Goal: Task Accomplishment & Management: Manage account settings

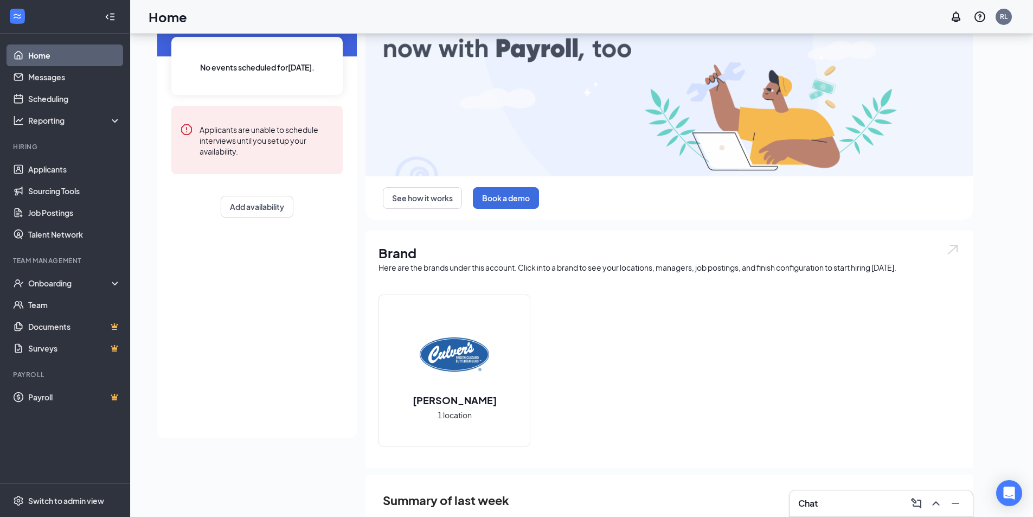
scroll to position [184, 0]
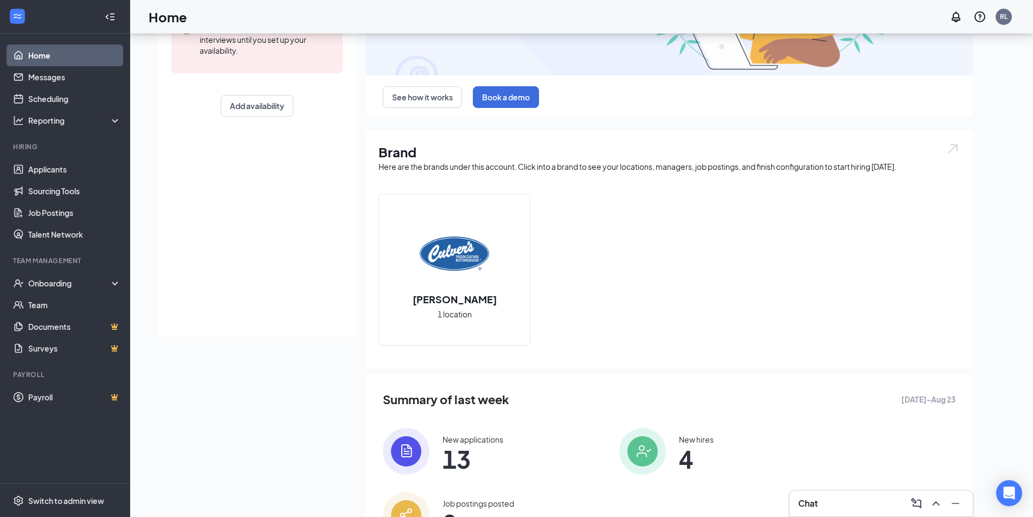
click at [477, 460] on span "13" at bounding box center [472, 459] width 61 height 20
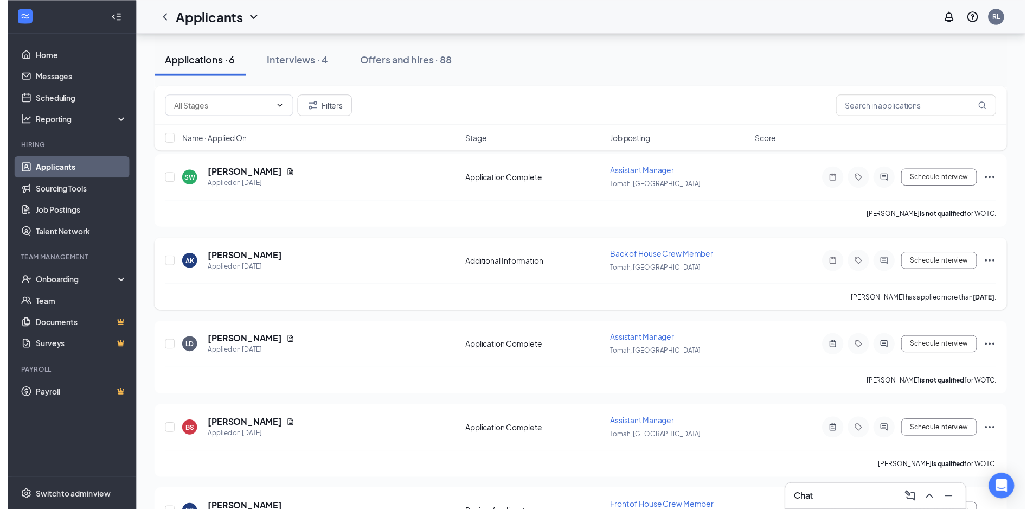
scroll to position [217, 0]
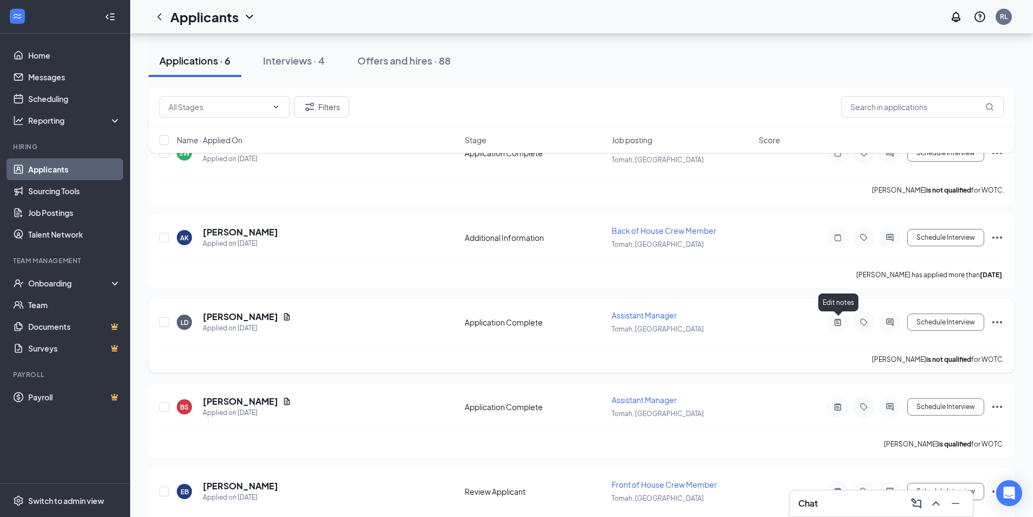
click at [835, 325] on icon "ActiveNote" at bounding box center [837, 322] width 13 height 9
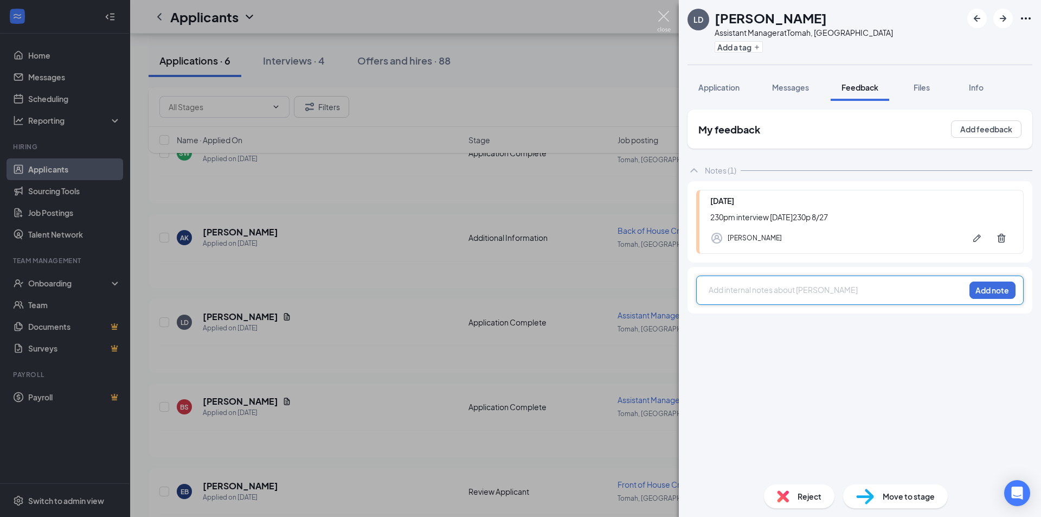
click at [660, 15] on img at bounding box center [664, 21] width 14 height 21
click at [670, 21] on img at bounding box center [664, 21] width 14 height 21
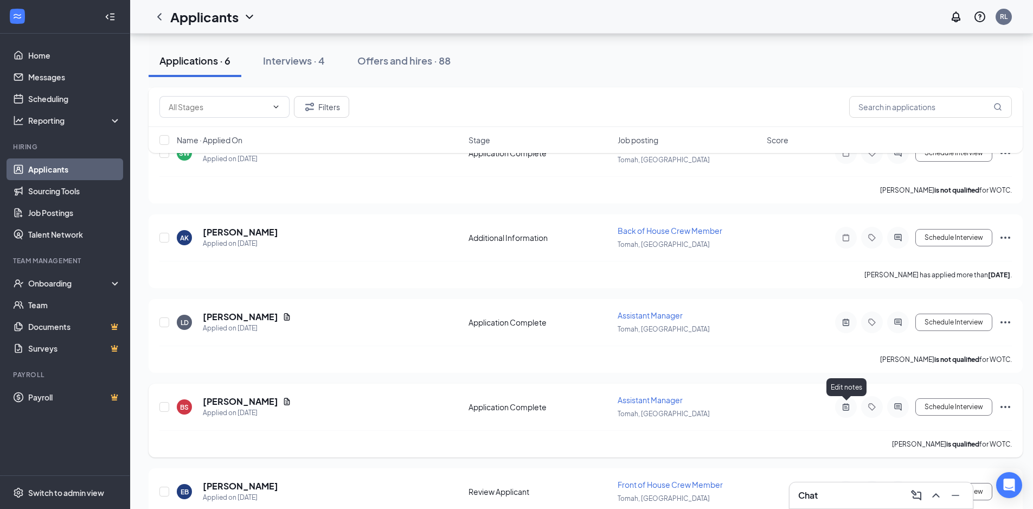
click at [849, 410] on icon "ActiveNote" at bounding box center [845, 406] width 13 height 9
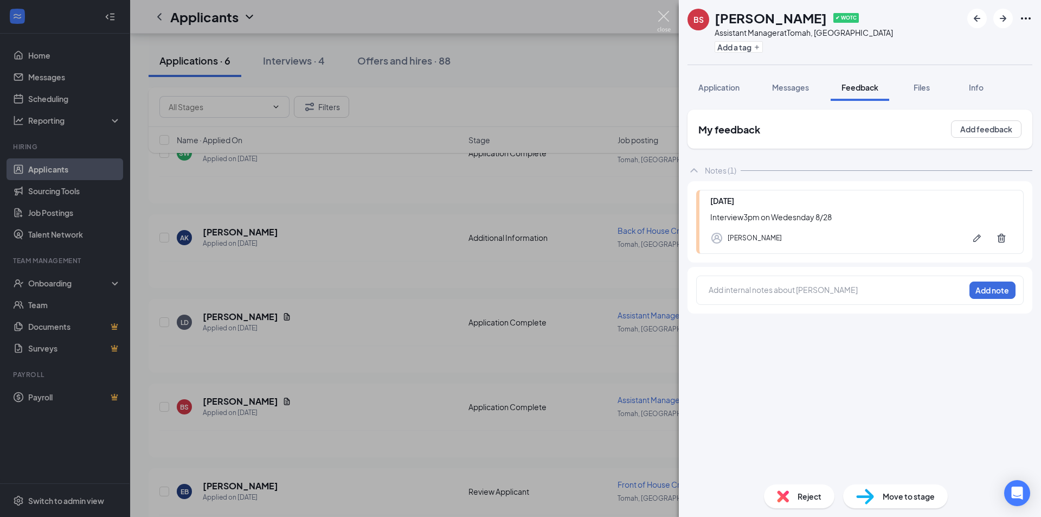
click at [665, 18] on img at bounding box center [664, 21] width 14 height 21
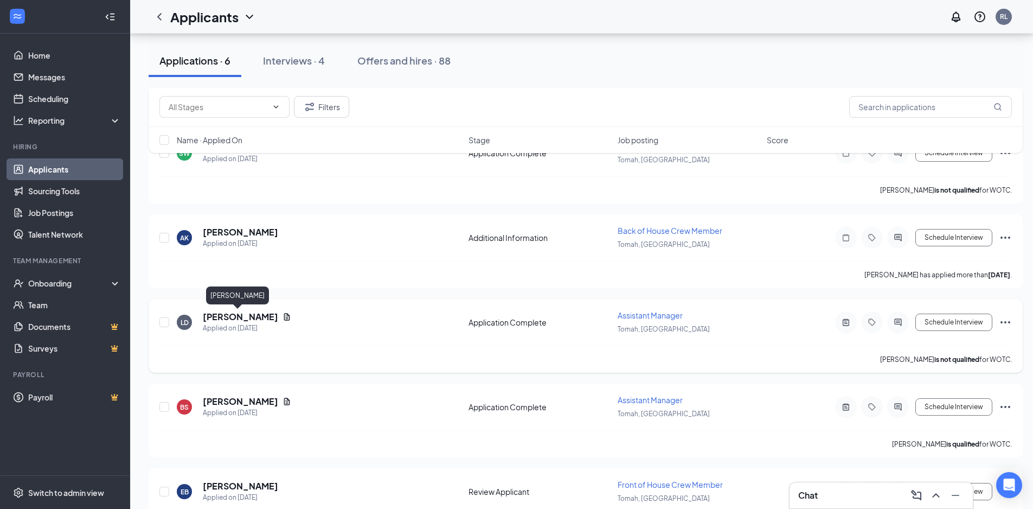
click at [234, 318] on h5 "[PERSON_NAME]" at bounding box center [240, 317] width 75 height 12
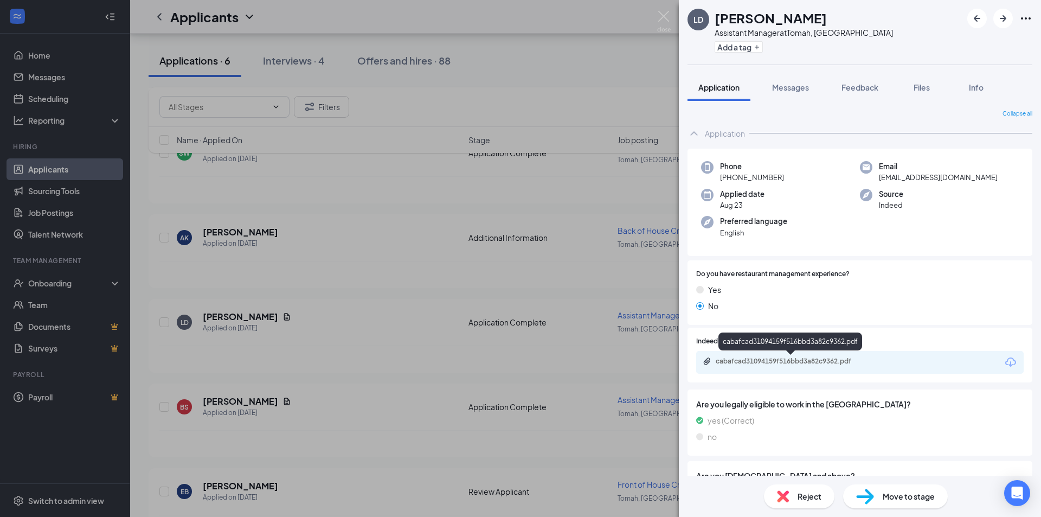
click at [835, 362] on div "cabafcad31094159f516bbd3a82c9362.pdf" at bounding box center [792, 361] width 152 height 9
click at [659, 12] on img at bounding box center [664, 21] width 14 height 21
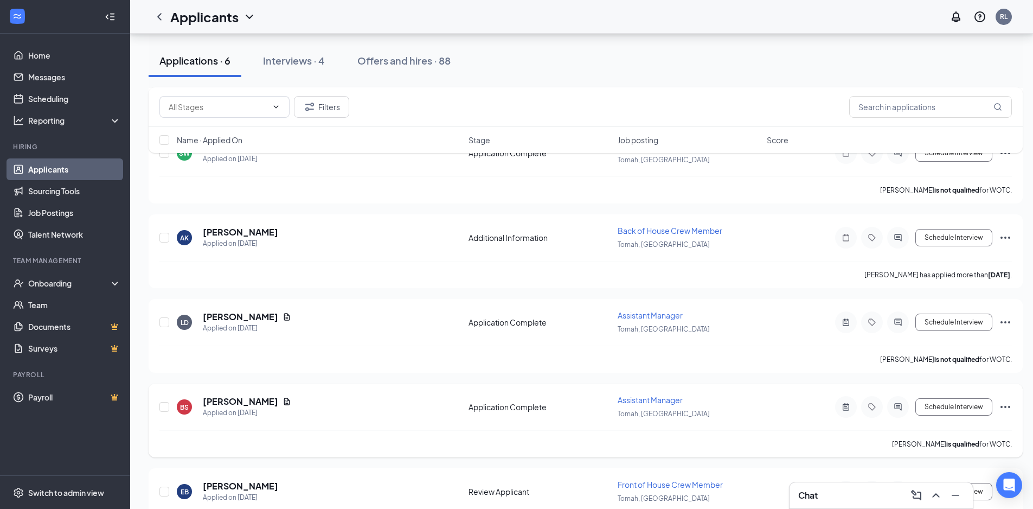
click at [238, 397] on h5 "[PERSON_NAME]" at bounding box center [240, 401] width 75 height 12
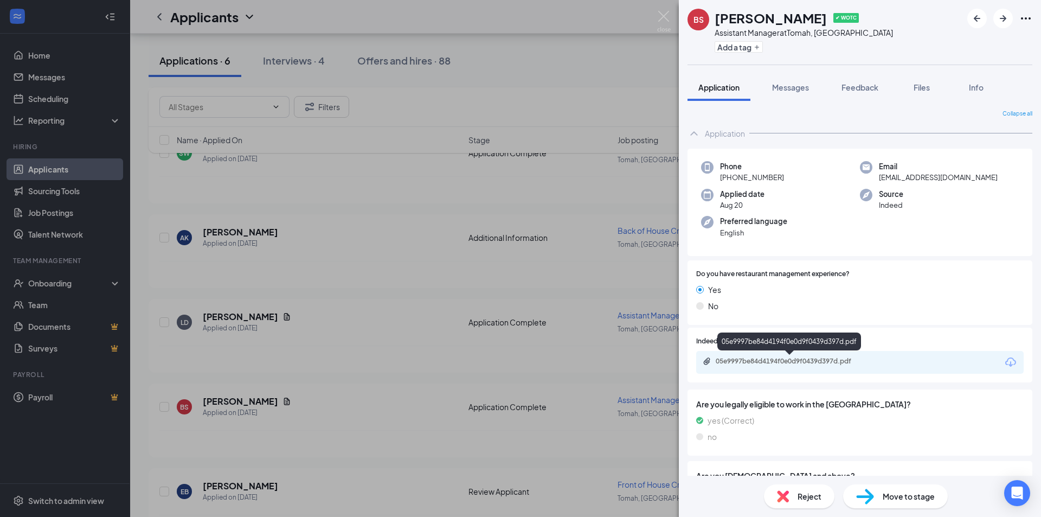
click at [803, 360] on div "05e9997be84d4194f0e0d9f0439d397d.pdf" at bounding box center [792, 361] width 152 height 9
click at [667, 20] on img at bounding box center [664, 21] width 14 height 21
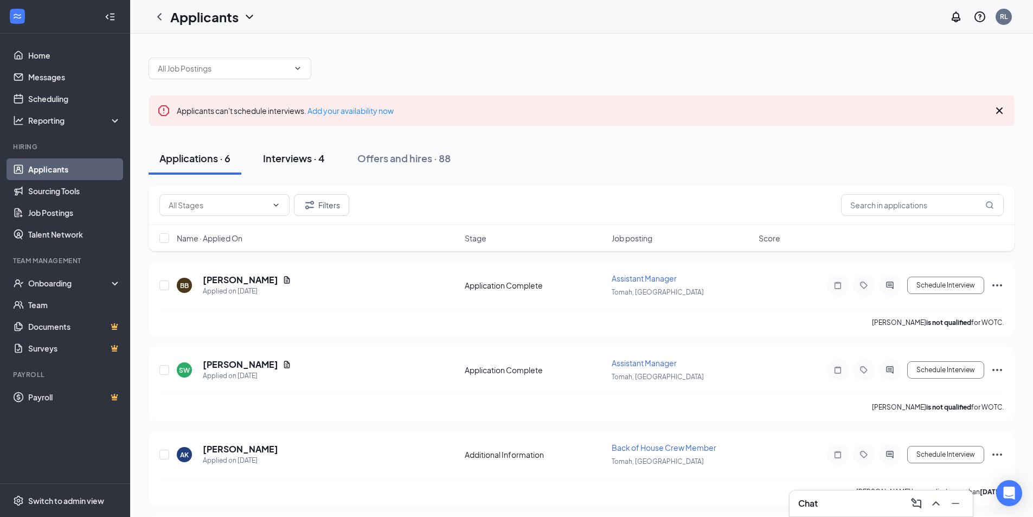
click at [308, 164] on div "Interviews · 4" at bounding box center [294, 158] width 62 height 14
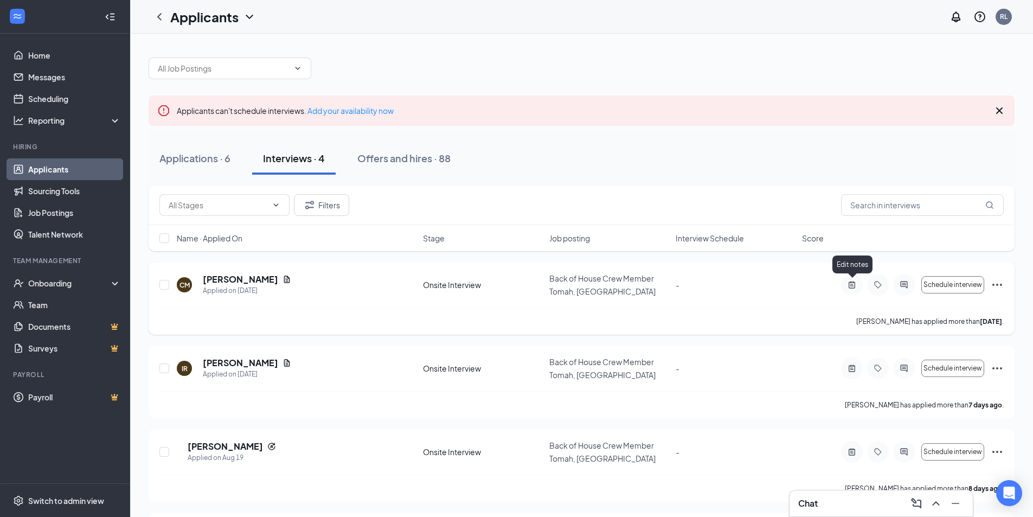
click at [852, 288] on div at bounding box center [852, 285] width 22 height 22
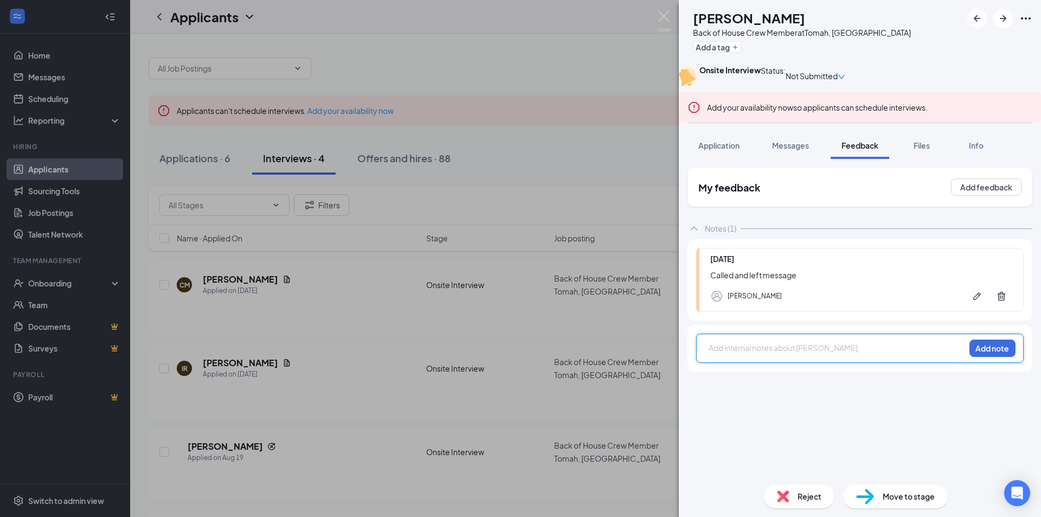
click at [695, 235] on icon "ChevronUp" at bounding box center [694, 228] width 13 height 13
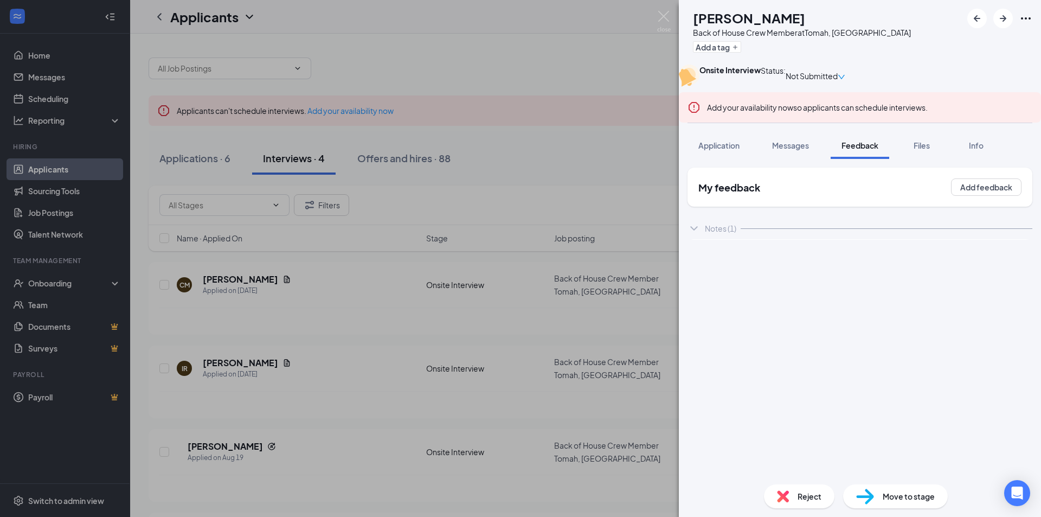
click at [692, 230] on icon "ChevronDown" at bounding box center [693, 228] width 7 height 4
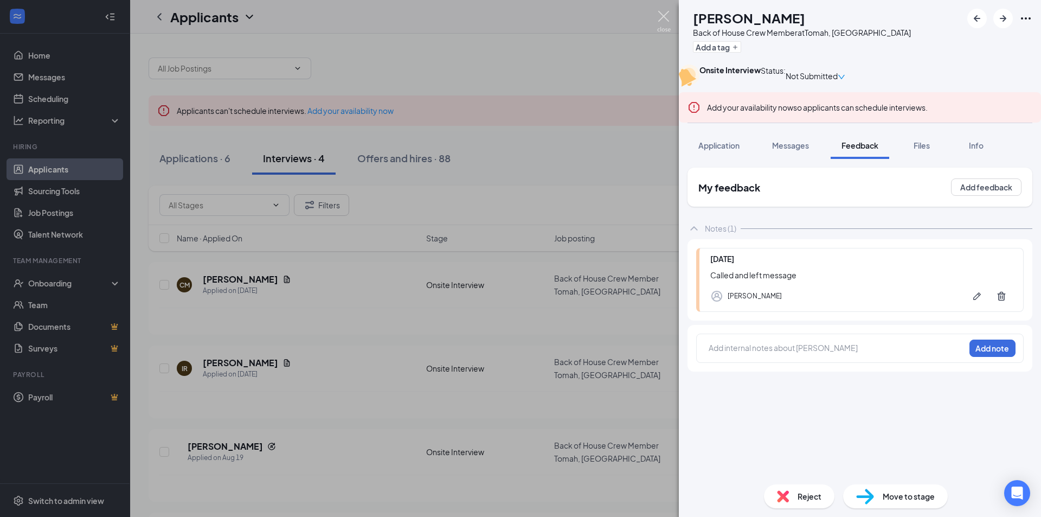
click at [665, 17] on img at bounding box center [664, 21] width 14 height 21
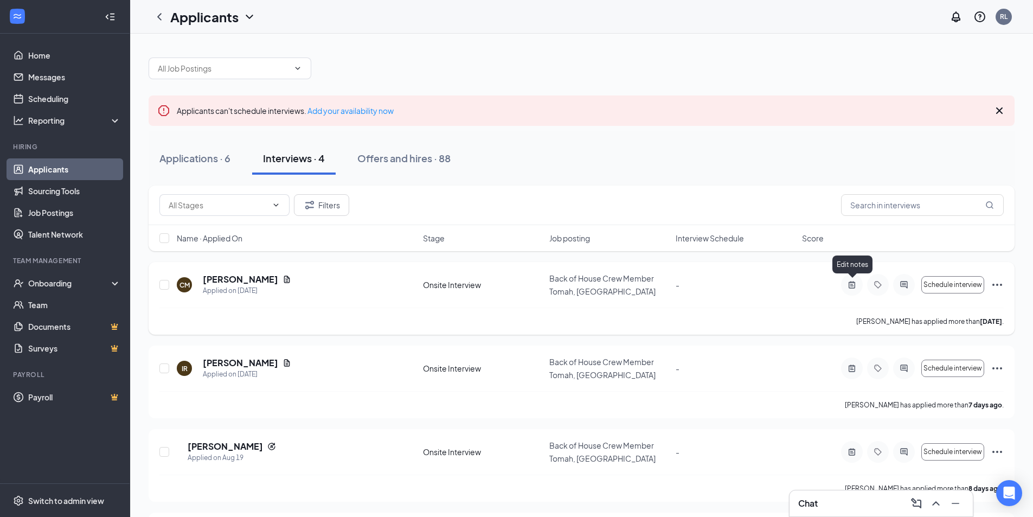
click at [850, 287] on icon "ActiveNote" at bounding box center [851, 284] width 13 height 9
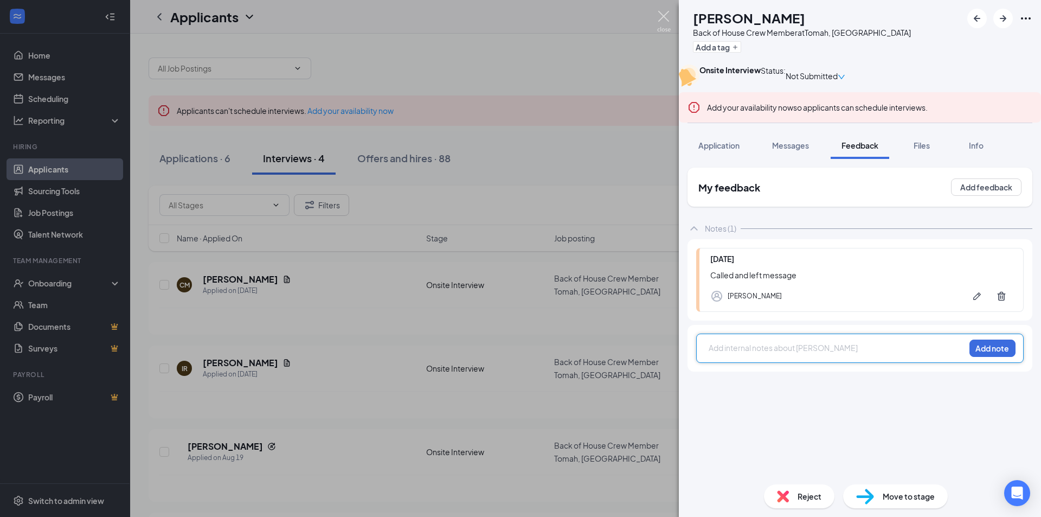
click at [660, 15] on img at bounding box center [664, 21] width 14 height 21
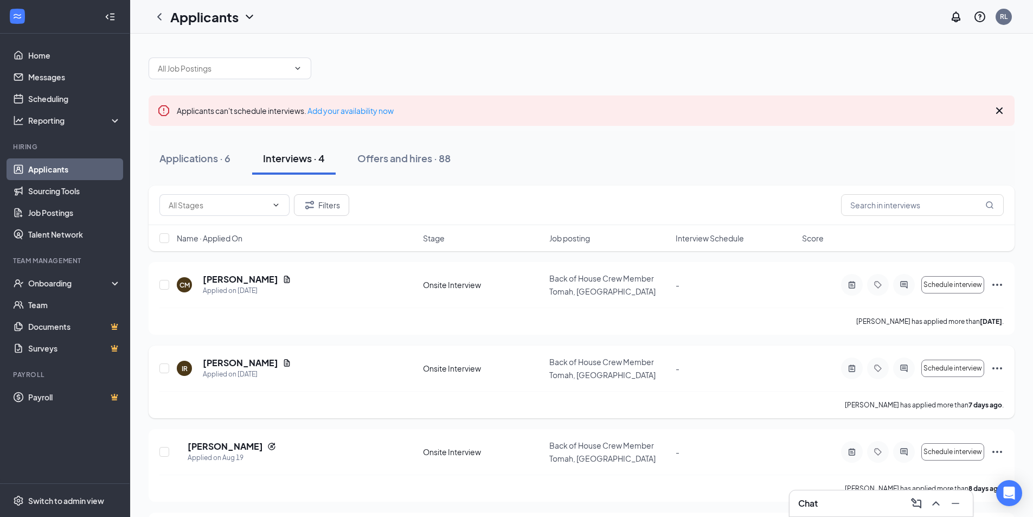
click at [851, 372] on div at bounding box center [852, 368] width 22 height 22
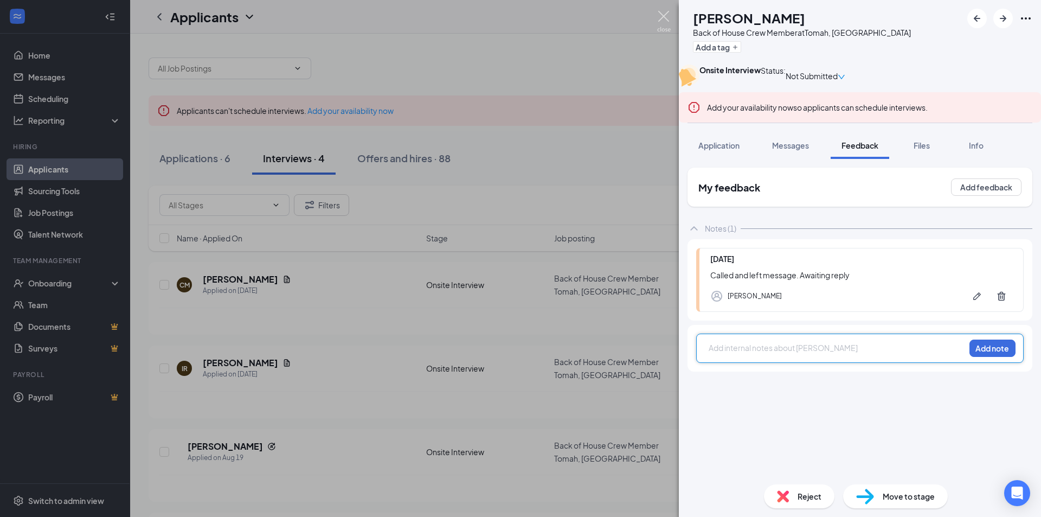
drag, startPoint x: 658, startPoint y: 19, endPoint x: 626, endPoint y: 133, distance: 118.4
click at [659, 19] on img at bounding box center [664, 21] width 14 height 21
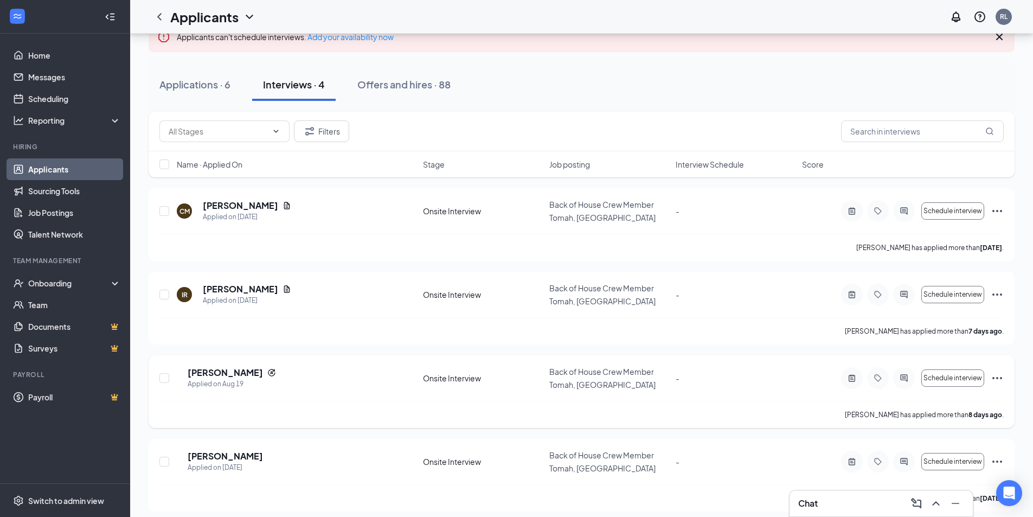
scroll to position [77, 0]
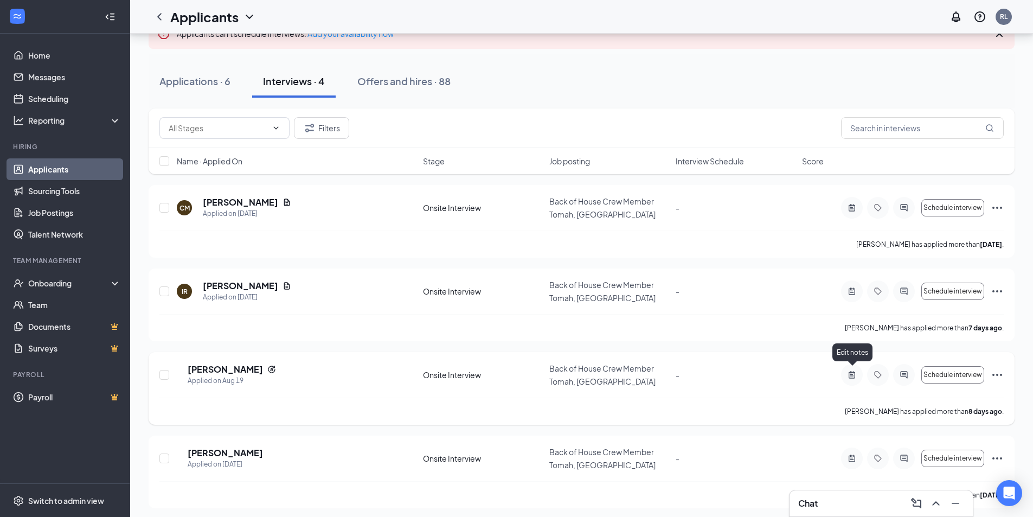
click at [855, 375] on icon "ActiveNote" at bounding box center [852, 374] width 7 height 7
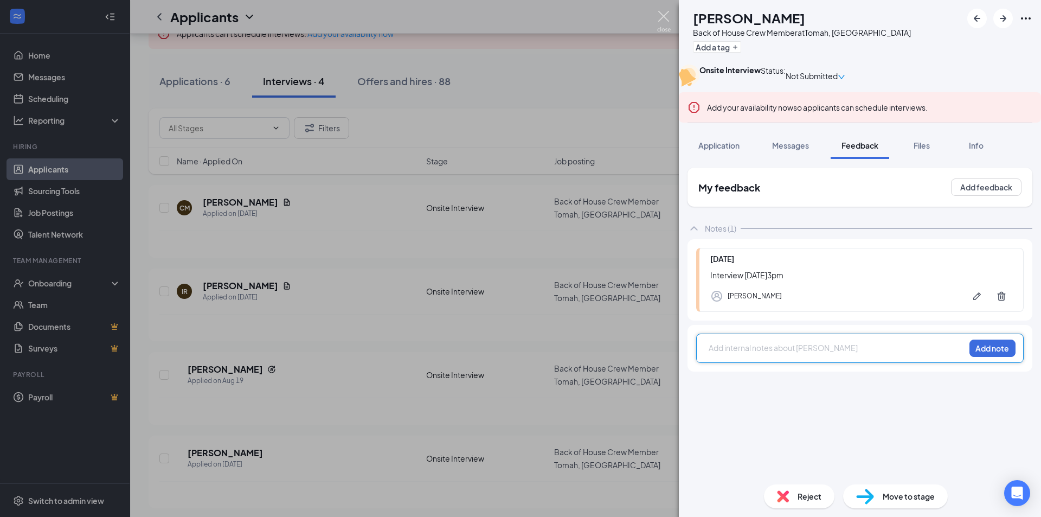
click at [664, 21] on img at bounding box center [664, 21] width 14 height 21
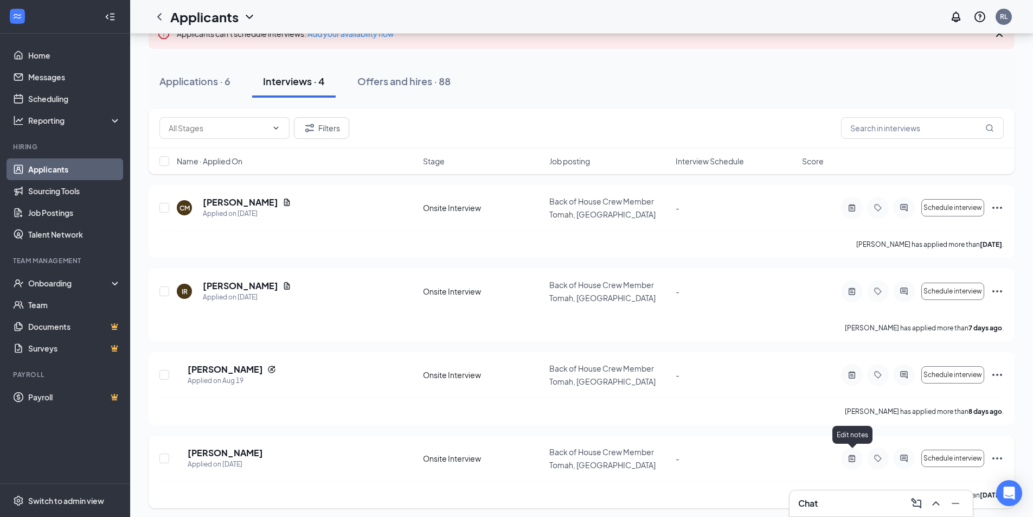
click at [848, 455] on icon "ActiveNote" at bounding box center [851, 458] width 13 height 9
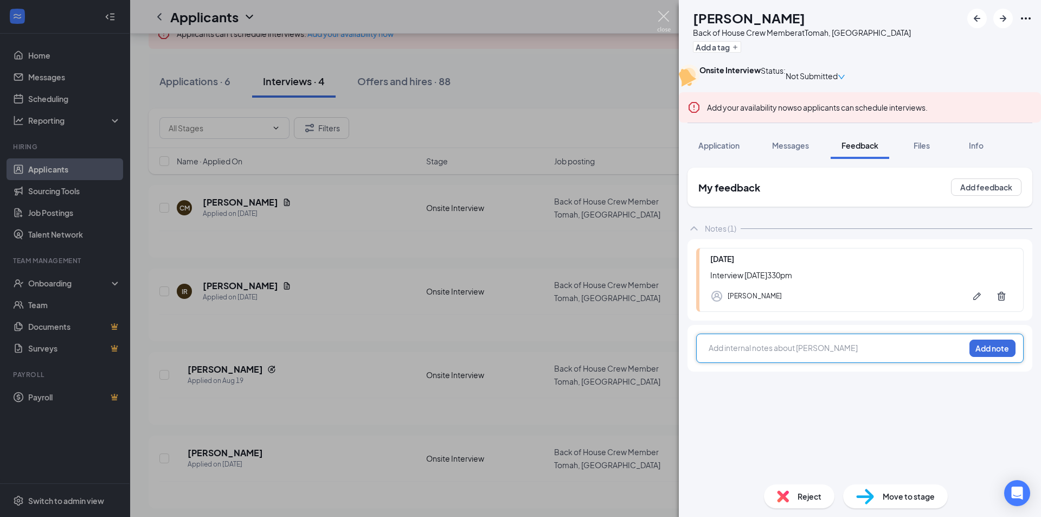
click at [662, 17] on img at bounding box center [664, 21] width 14 height 21
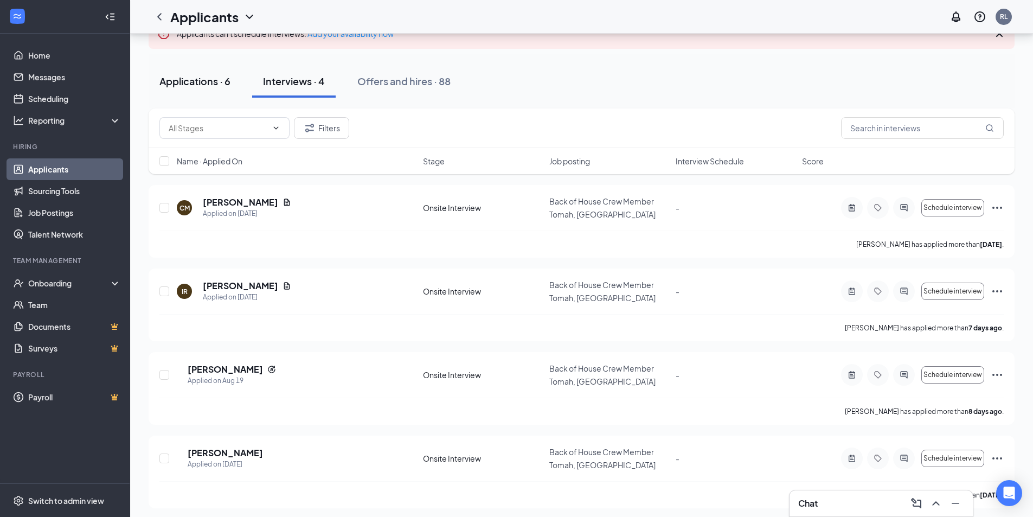
click at [208, 85] on div "Applications · 6" at bounding box center [194, 81] width 71 height 14
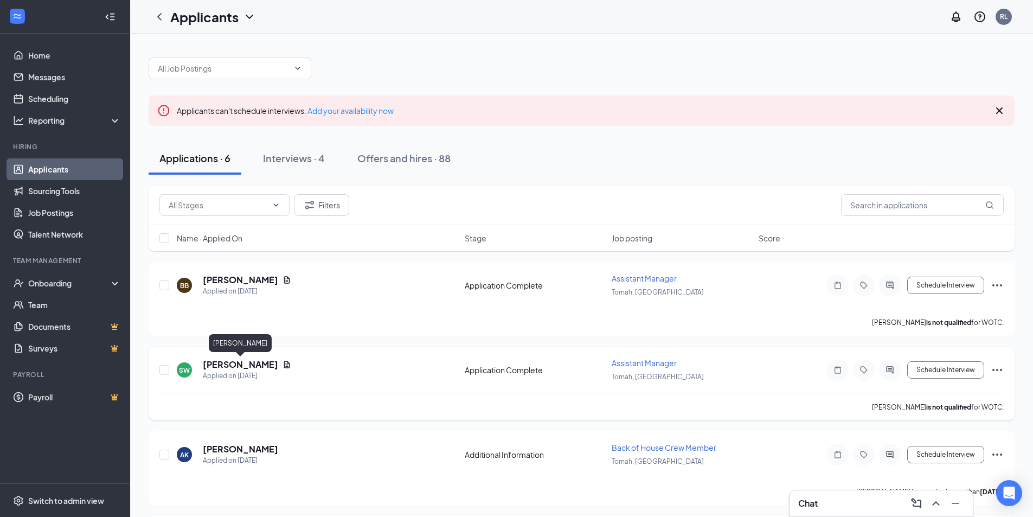
click at [228, 363] on h5 "[PERSON_NAME]" at bounding box center [240, 364] width 75 height 12
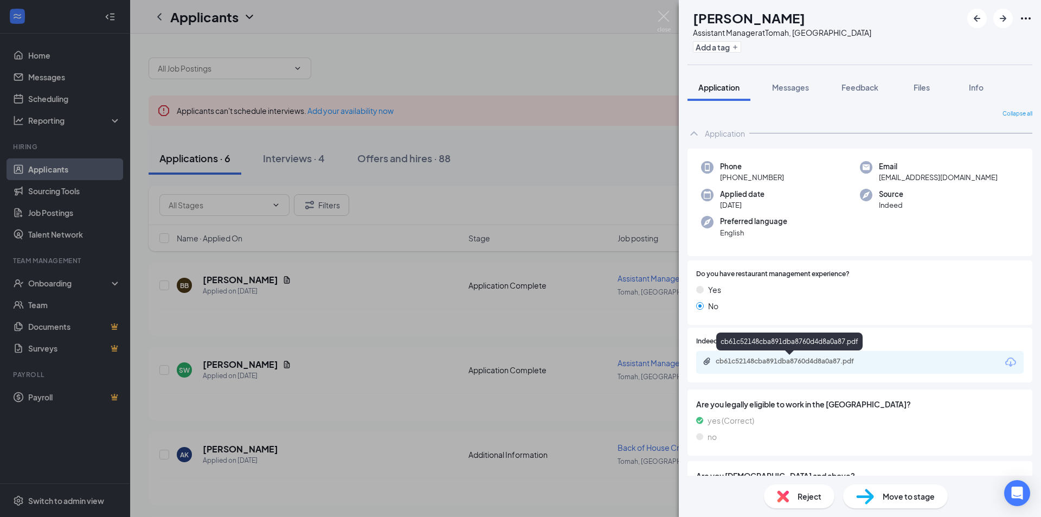
click at [804, 363] on div "cb61c52148cba891dba8760d4d8a0a87.pdf" at bounding box center [792, 361] width 152 height 9
click at [664, 16] on img at bounding box center [664, 21] width 14 height 21
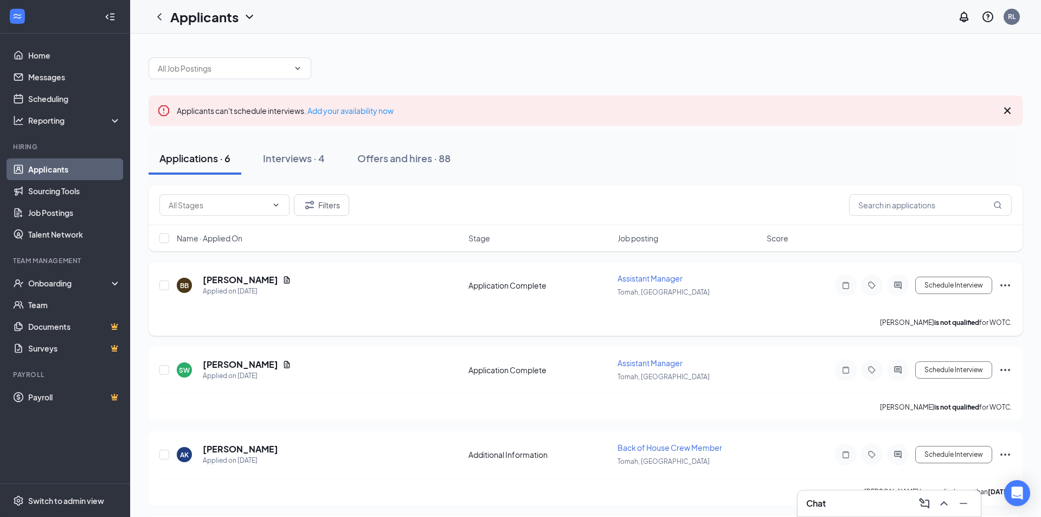
click at [231, 280] on h5 "[PERSON_NAME]" at bounding box center [240, 280] width 75 height 12
drag, startPoint x: 231, startPoint y: 280, endPoint x: 347, endPoint y: 308, distance: 118.9
click at [232, 279] on h5 "[PERSON_NAME]" at bounding box center [240, 280] width 75 height 12
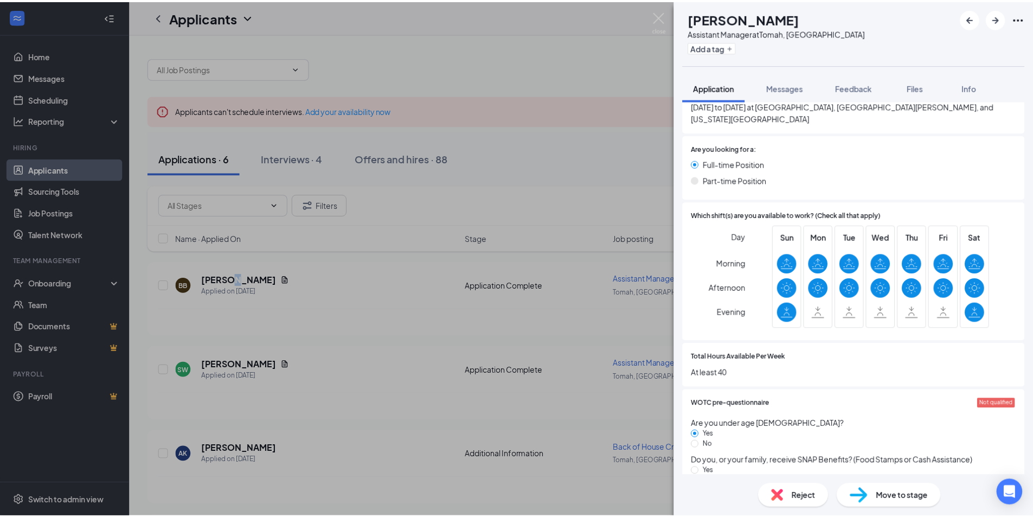
scroll to position [163, 0]
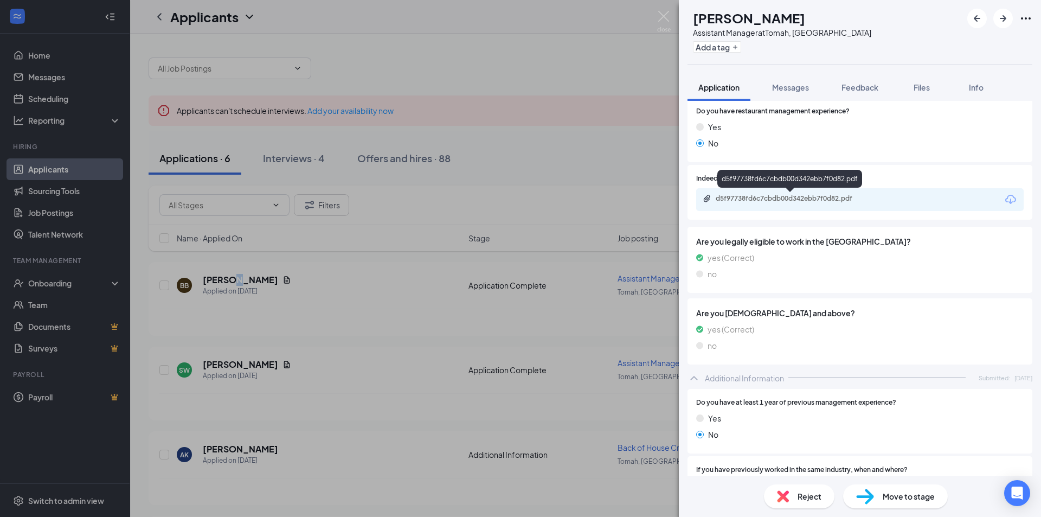
click at [853, 200] on div "d5f97738fd6c7cbdb00d342ebb7f0d82.pdf" at bounding box center [792, 198] width 152 height 9
click at [663, 18] on img at bounding box center [664, 21] width 14 height 21
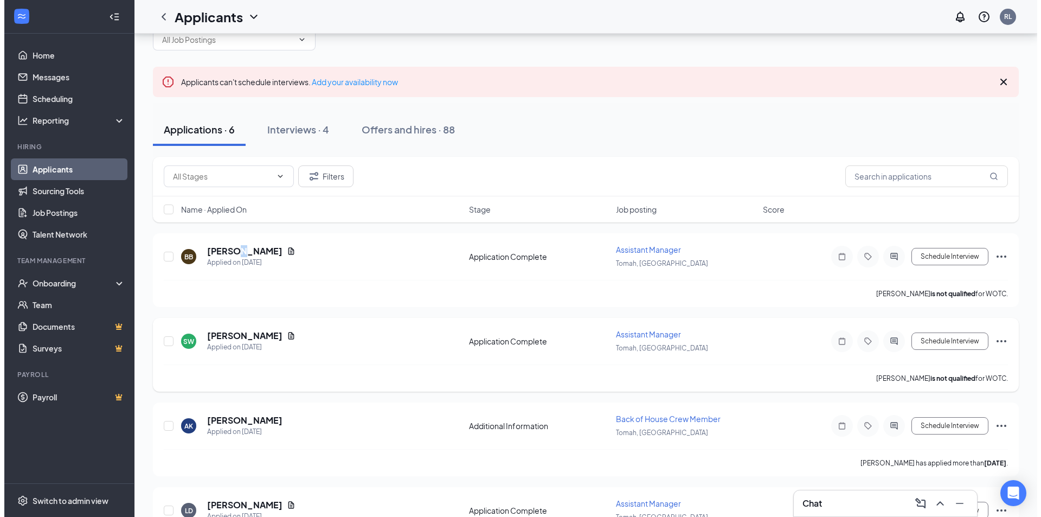
scroll to position [54, 0]
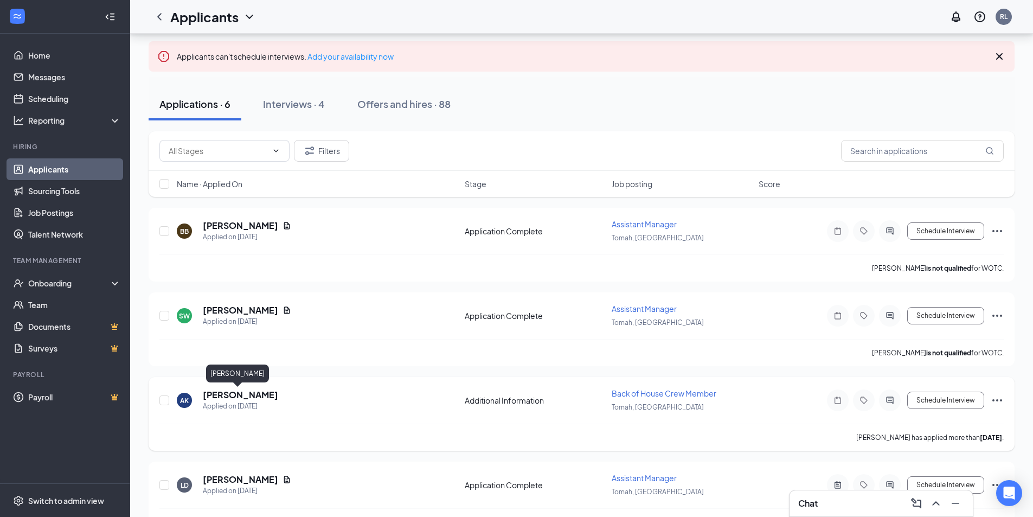
click at [225, 399] on h5 "[PERSON_NAME]" at bounding box center [240, 395] width 75 height 12
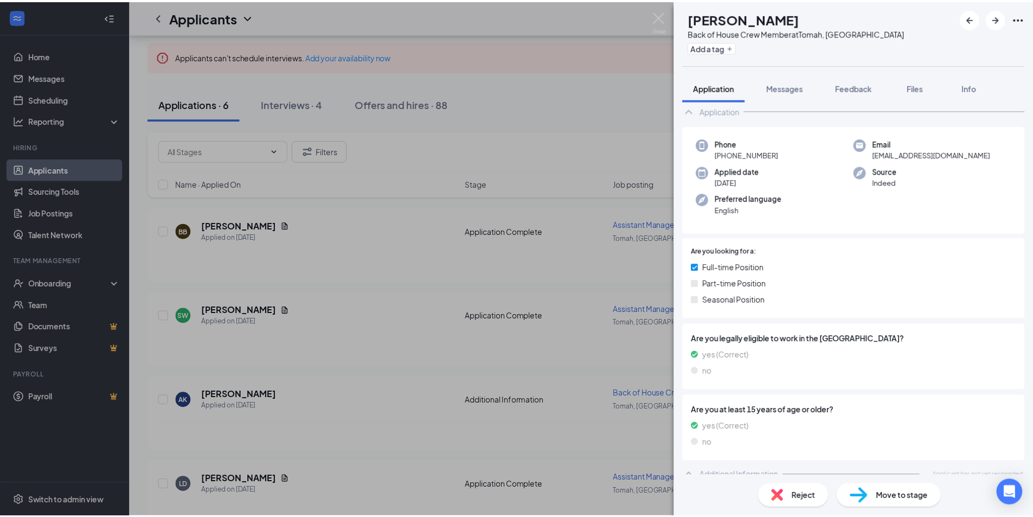
scroll to position [33, 0]
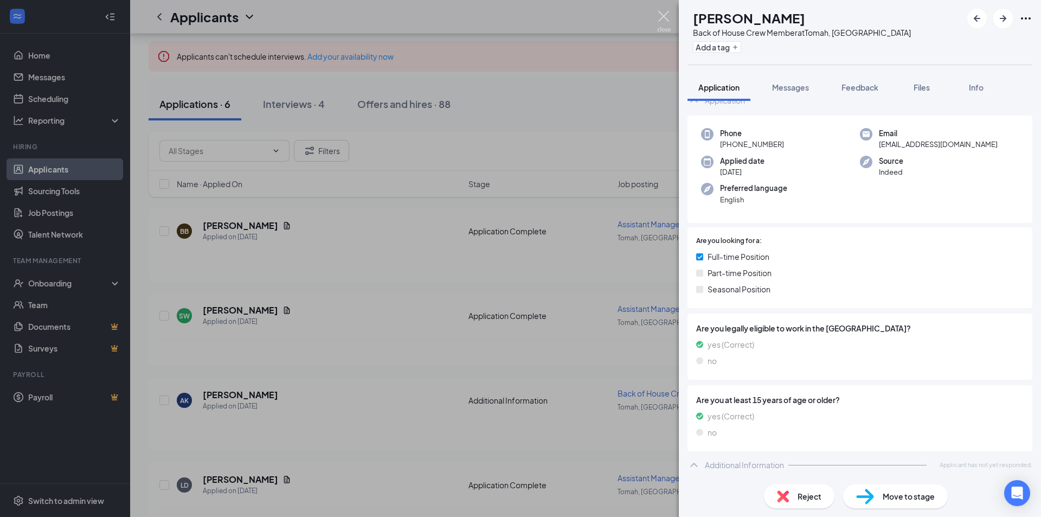
click at [666, 16] on img at bounding box center [664, 21] width 14 height 21
